Goal: Task Accomplishment & Management: Use online tool/utility

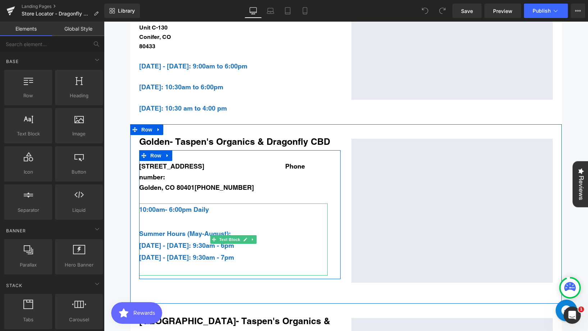
click at [221, 253] on span "[DATE] - [DATE]: 9:30am - 7pm" at bounding box center [186, 257] width 95 height 8
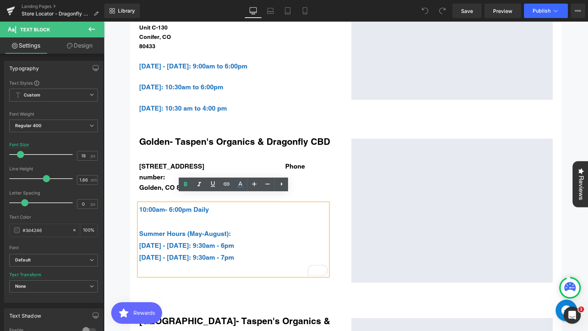
drag, startPoint x: 250, startPoint y: 248, endPoint x: 116, endPoint y: 221, distance: 136.8
click at [116, 221] on div "Our Locations in [US_STATE] for Taspen's Organics & Dragonfly Empty heading Bot…" at bounding box center [346, 218] width 484 height 1166
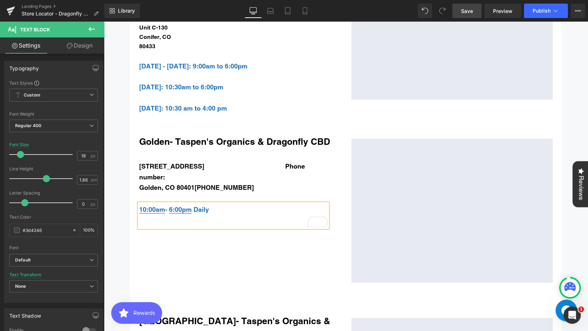
click at [460, 9] on link "Save" at bounding box center [467, 11] width 29 height 14
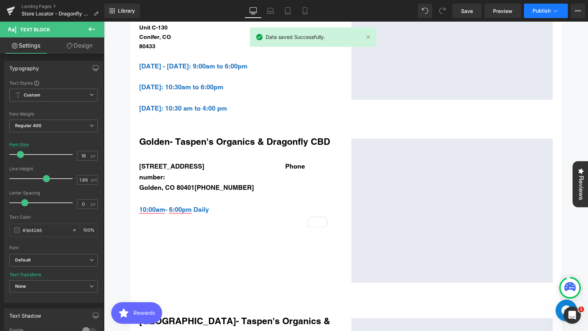
click at [545, 11] on span "Publish" at bounding box center [542, 11] width 18 height 6
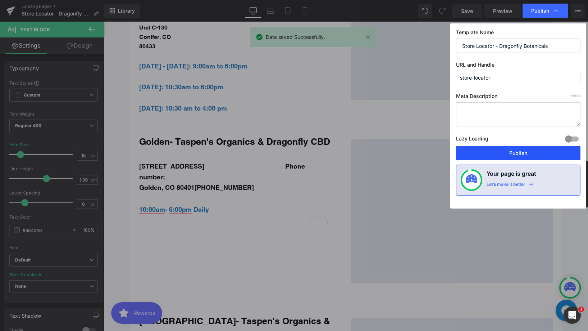
click at [534, 150] on button "Publish" at bounding box center [518, 153] width 124 height 14
